Goal: Information Seeking & Learning: Check status

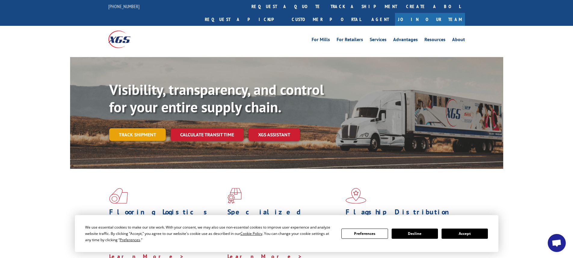
click at [136, 128] on link "Track shipment" at bounding box center [137, 134] width 57 height 13
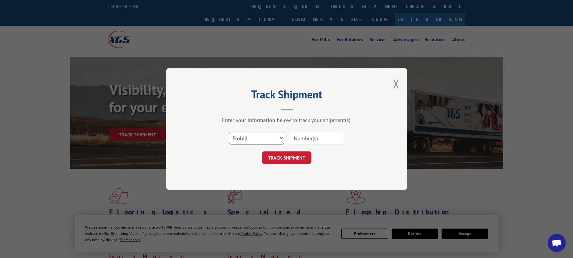
drag, startPoint x: 277, startPoint y: 137, endPoint x: 303, endPoint y: 137, distance: 26.8
click at [277, 137] on select "Select category... Probill BOL PO" at bounding box center [256, 138] width 55 height 13
click at [306, 137] on input at bounding box center [316, 138] width 55 height 13
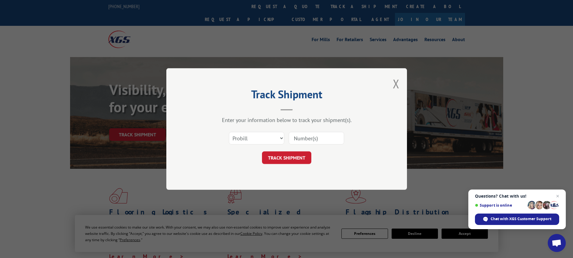
paste input "17601162."
type input "17601162."
click at [307, 155] on button "TRACK SHIPMENT" at bounding box center [286, 158] width 49 height 13
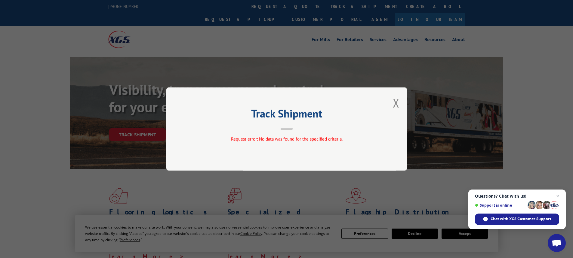
click at [394, 100] on button "Close modal" at bounding box center [396, 103] width 7 height 16
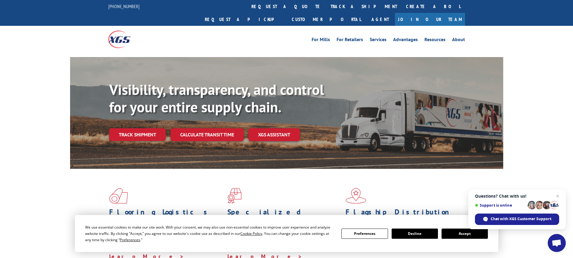
click at [138, 128] on link "Track shipment" at bounding box center [137, 134] width 57 height 13
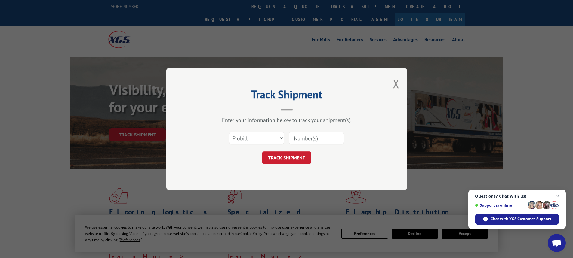
click at [316, 139] on input at bounding box center [316, 138] width 55 height 13
paste input "17601162."
type input "17601162"
click at [276, 157] on button "TRACK SHIPMENT" at bounding box center [286, 158] width 49 height 13
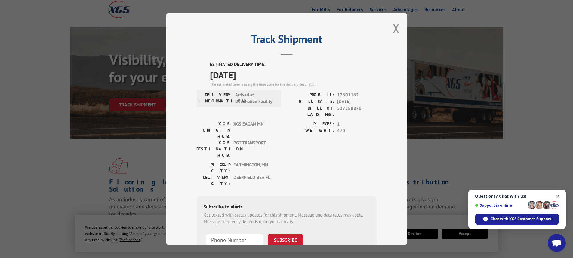
click at [556, 195] on span "Close chat" at bounding box center [558, 197] width 8 height 8
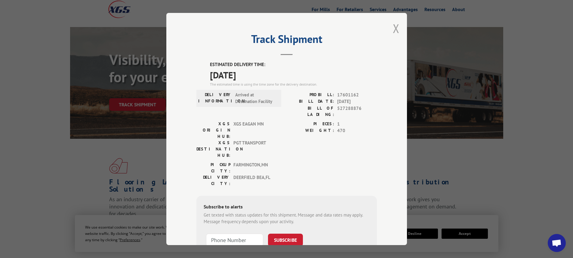
click at [394, 30] on button "Close modal" at bounding box center [396, 28] width 7 height 16
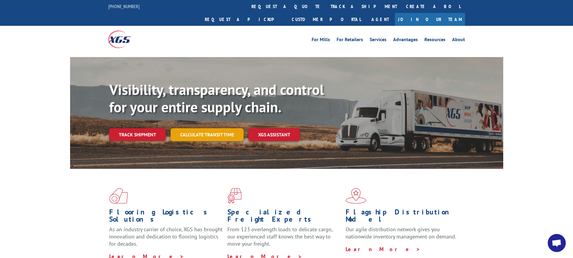
click at [204, 128] on link "Calculate transit time" at bounding box center [207, 134] width 73 height 13
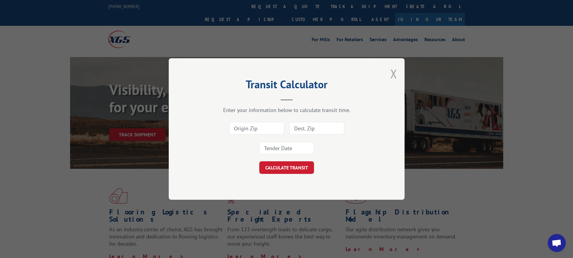
click at [394, 75] on button "Close modal" at bounding box center [393, 74] width 7 height 16
